Goal: Task Accomplishment & Management: Manage account settings

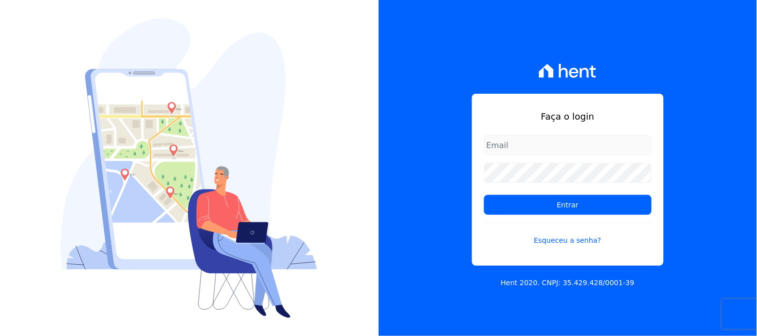
click at [515, 154] on input "email" at bounding box center [568, 145] width 168 height 20
click at [517, 152] on input "email" at bounding box center [568, 145] width 168 height 20
type input "[EMAIL_ADDRESS][DOMAIN_NAME]"
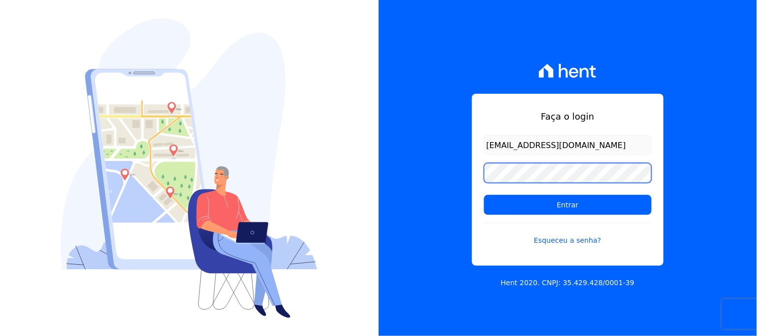
click at [484, 195] on input "Entrar" at bounding box center [568, 205] width 168 height 20
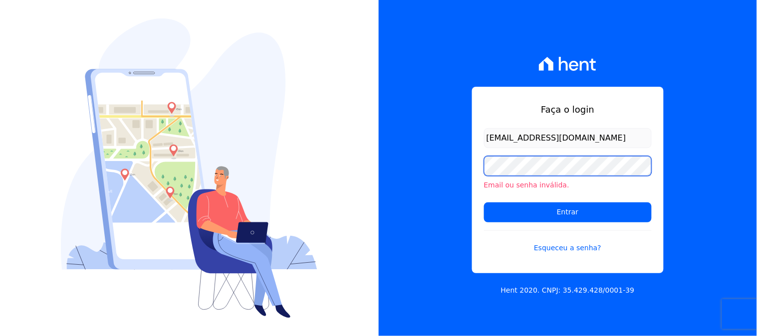
click at [484, 203] on input "Entrar" at bounding box center [568, 213] width 168 height 20
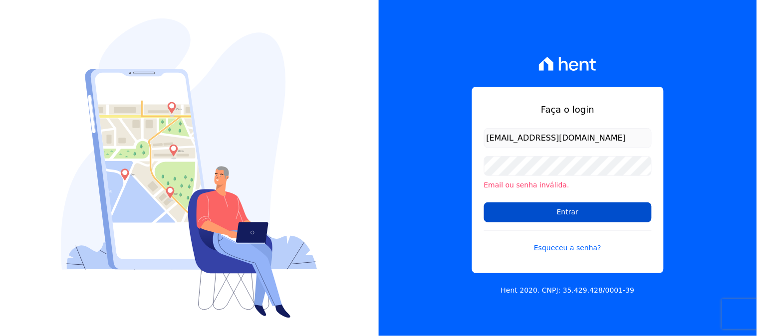
click at [534, 205] on input "Entrar" at bounding box center [568, 213] width 168 height 20
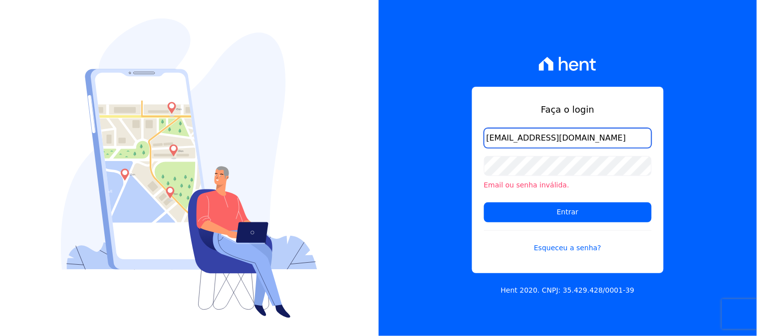
click at [516, 145] on input "[EMAIL_ADDRESS][DOMAIN_NAME]" at bounding box center [568, 138] width 168 height 20
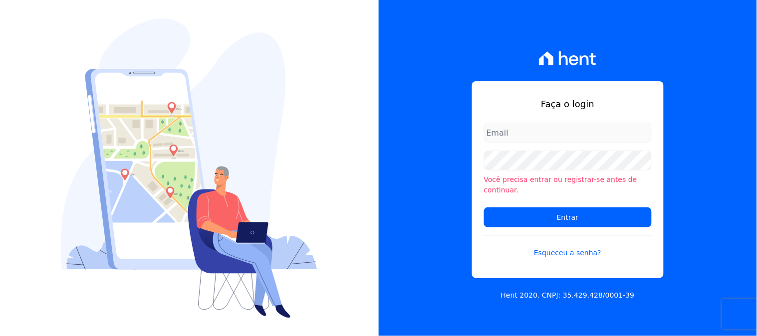
click at [521, 143] on input "email" at bounding box center [568, 133] width 168 height 20
type input "[EMAIL_ADDRESS][DOMAIN_NAME]"
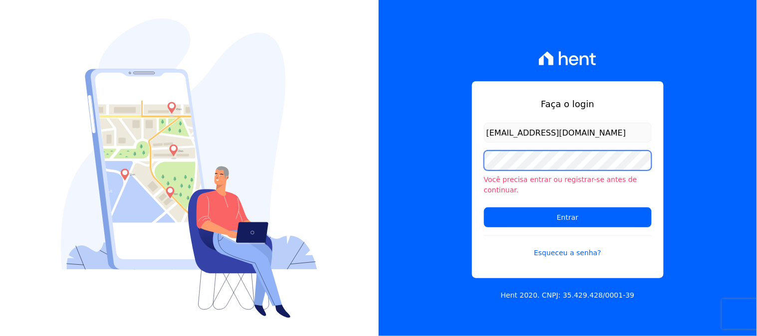
click at [484, 208] on input "Entrar" at bounding box center [568, 218] width 168 height 20
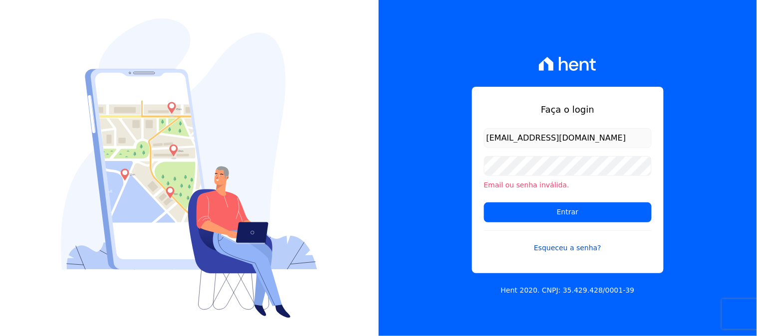
click at [564, 253] on link "Esqueceu a senha?" at bounding box center [568, 242] width 168 height 23
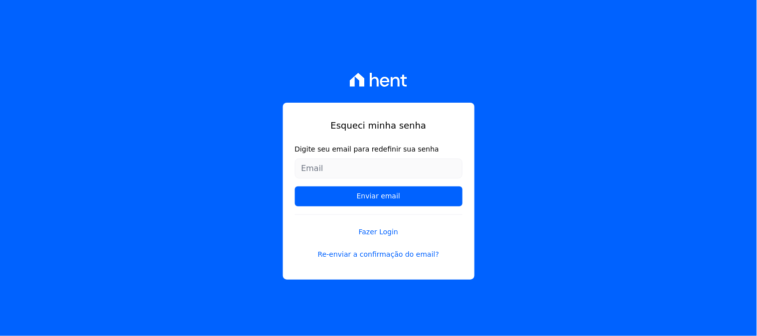
click at [345, 166] on input "Digite seu email para redefinir sua senha" at bounding box center [379, 169] width 168 height 20
type input "[EMAIL_ADDRESS][DOMAIN_NAME]"
click at [295, 187] on input "Enviar email" at bounding box center [379, 197] width 168 height 20
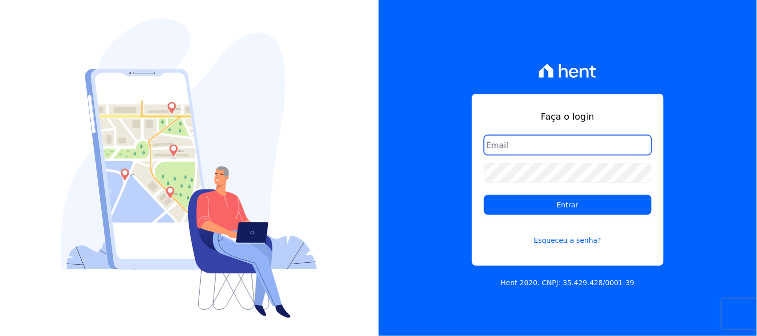
click at [522, 145] on input "email" at bounding box center [568, 145] width 168 height 20
type input "[EMAIL_ADDRESS][DOMAIN_NAME]"
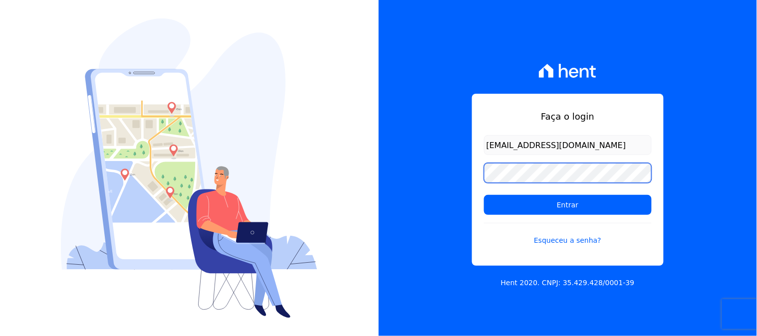
click at [484, 195] on input "Entrar" at bounding box center [568, 205] width 168 height 20
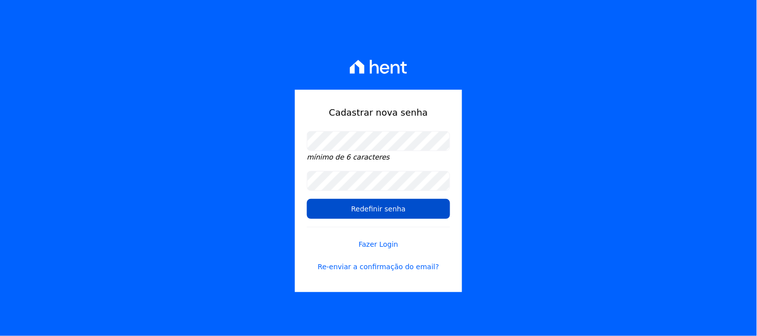
click at [375, 207] on input "Redefinir senha" at bounding box center [378, 209] width 143 height 20
select select
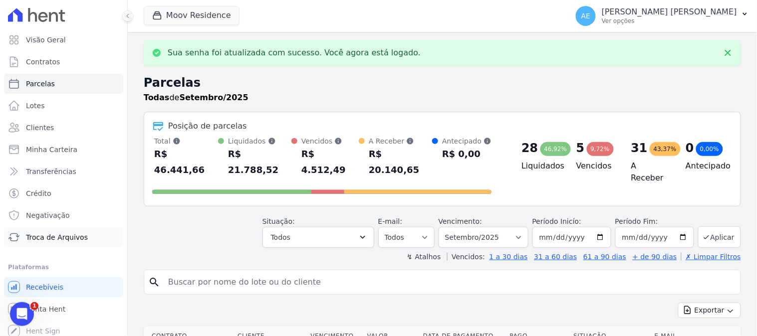
click at [75, 242] on span "Troca de Arquivos" at bounding box center [57, 238] width 62 height 10
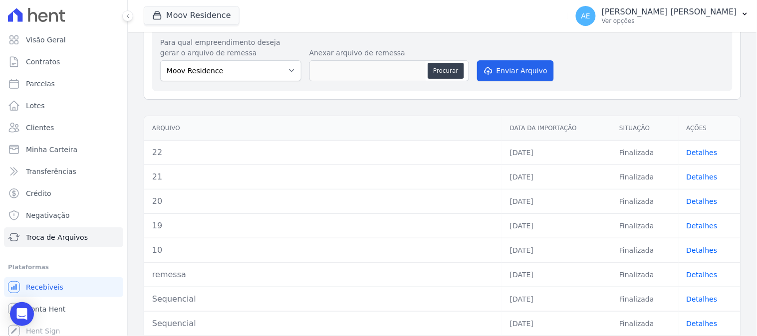
scroll to position [55, 0]
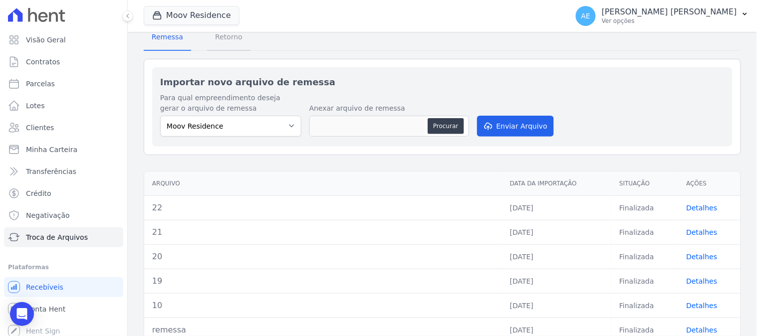
click at [228, 38] on span "Retorno" at bounding box center [228, 37] width 39 height 20
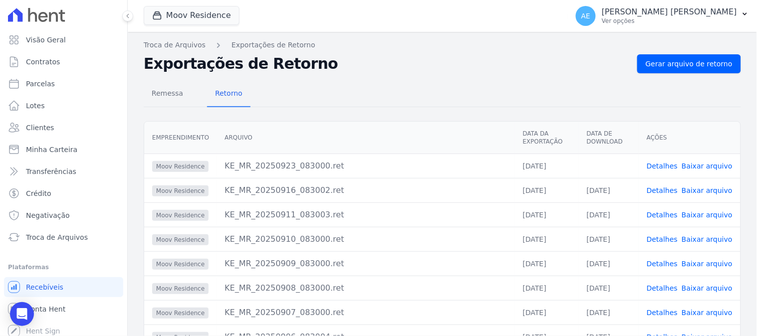
click at [698, 166] on link "Baixar arquivo" at bounding box center [707, 166] width 51 height 8
click at [199, 20] on button "Moov Residence" at bounding box center [192, 15] width 96 height 19
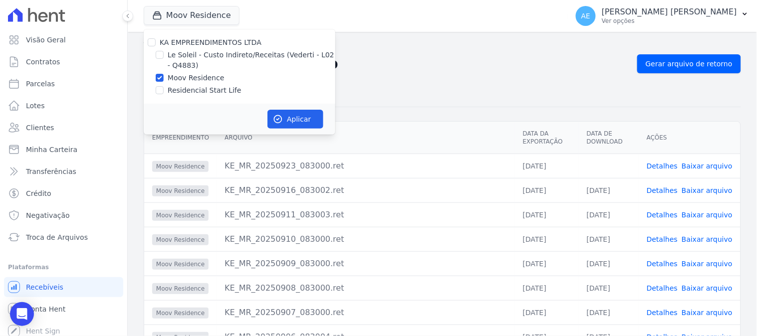
click at [185, 86] on label "Residencial Start Life" at bounding box center [205, 90] width 74 height 10
click at [164, 86] on input "Residencial Start Life" at bounding box center [160, 90] width 8 height 8
checkbox input "true"
click at [185, 80] on label "Moov Residence" at bounding box center [196, 78] width 57 height 10
click at [164, 80] on input "Moov Residence" at bounding box center [160, 78] width 8 height 8
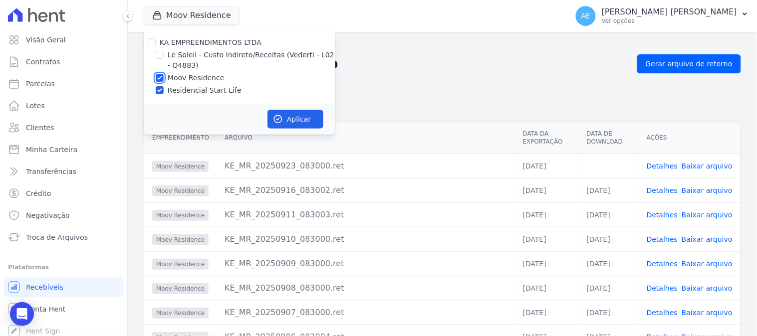
checkbox input "false"
click at [281, 110] on button "Aplicar" at bounding box center [295, 119] width 56 height 19
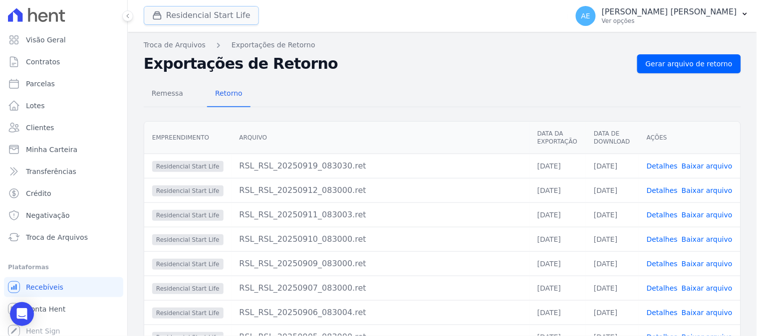
click at [176, 10] on button "Residencial Start Life" at bounding box center [201, 15] width 115 height 19
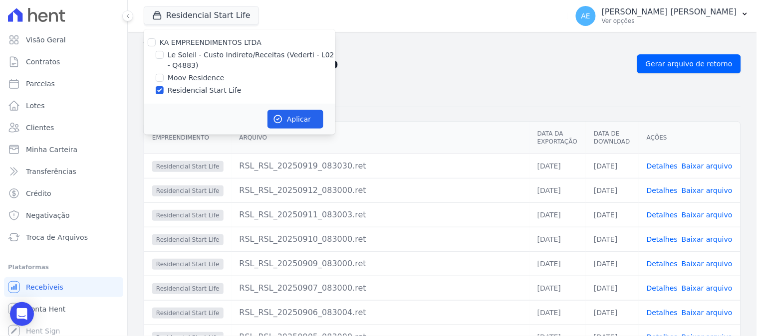
click at [179, 53] on label "Le Soleil - Custo Indireto/Receitas (Vederti - L02 - Q4883)" at bounding box center [252, 60] width 168 height 21
click at [164, 53] on input "Le Soleil - Custo Indireto/Receitas (Vederti - L02 - Q4883)" at bounding box center [160, 55] width 8 height 8
checkbox input "true"
click at [179, 95] on label "Residencial Start Life" at bounding box center [205, 90] width 74 height 10
click at [164, 94] on input "Residencial Start Life" at bounding box center [160, 90] width 8 height 8
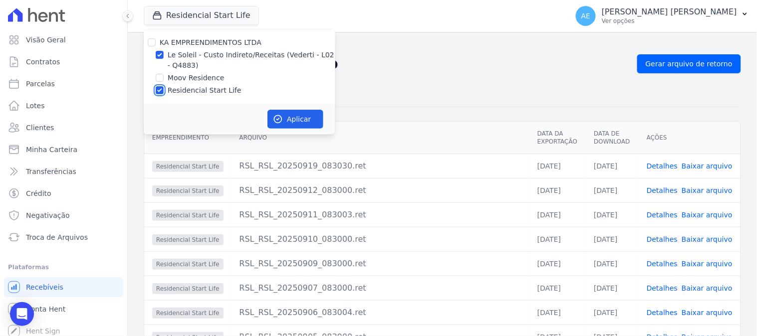
checkbox input "false"
click at [279, 115] on icon "button" at bounding box center [278, 119] width 10 height 10
